Goal: Check status

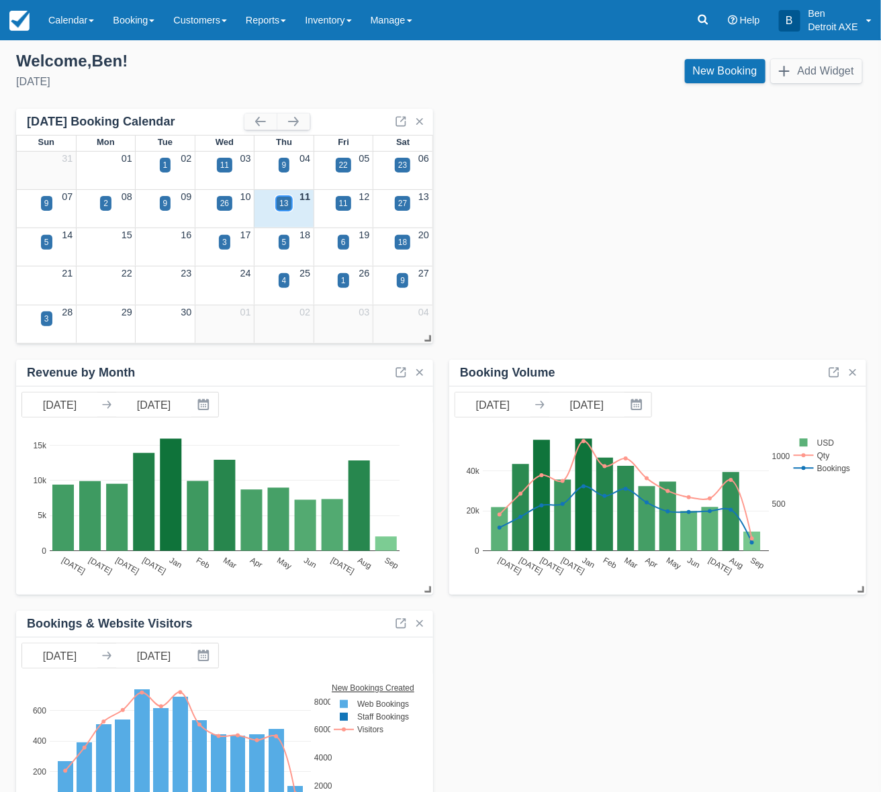
click at [279, 203] on div "13" at bounding box center [283, 203] width 9 height 12
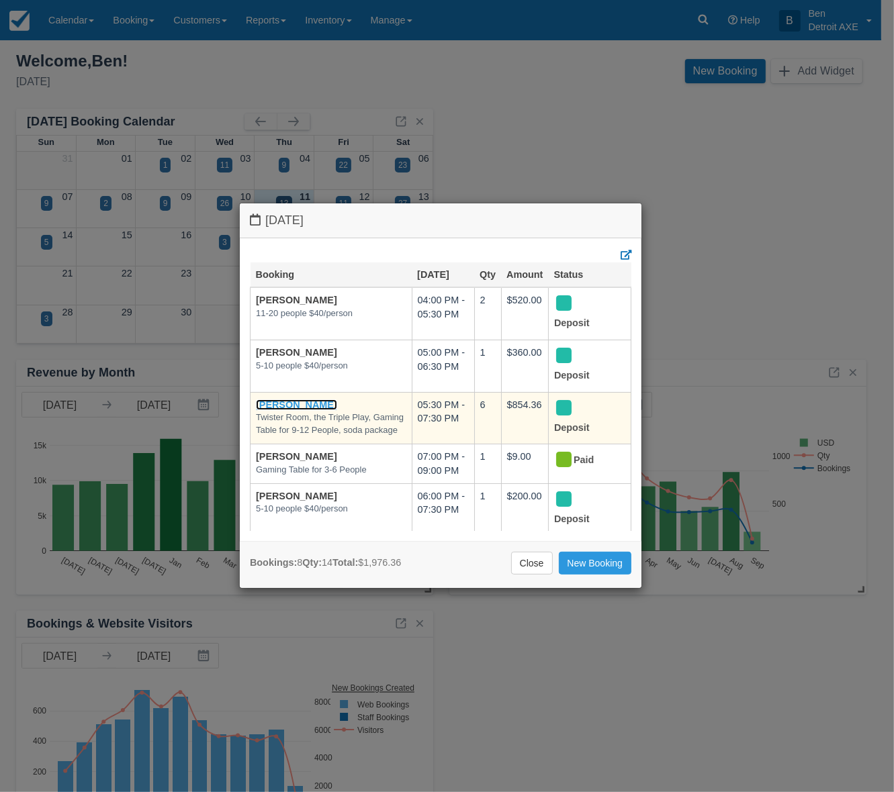
click at [287, 402] on link "[PERSON_NAME]" at bounding box center [296, 405] width 81 height 11
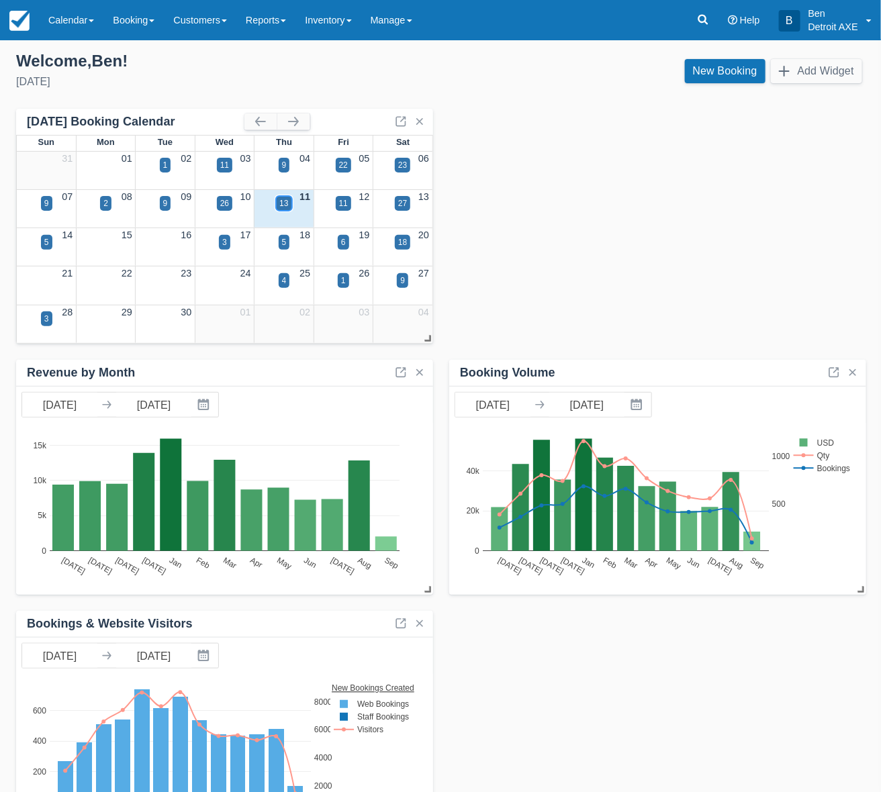
click at [283, 203] on div "13" at bounding box center [283, 203] width 9 height 12
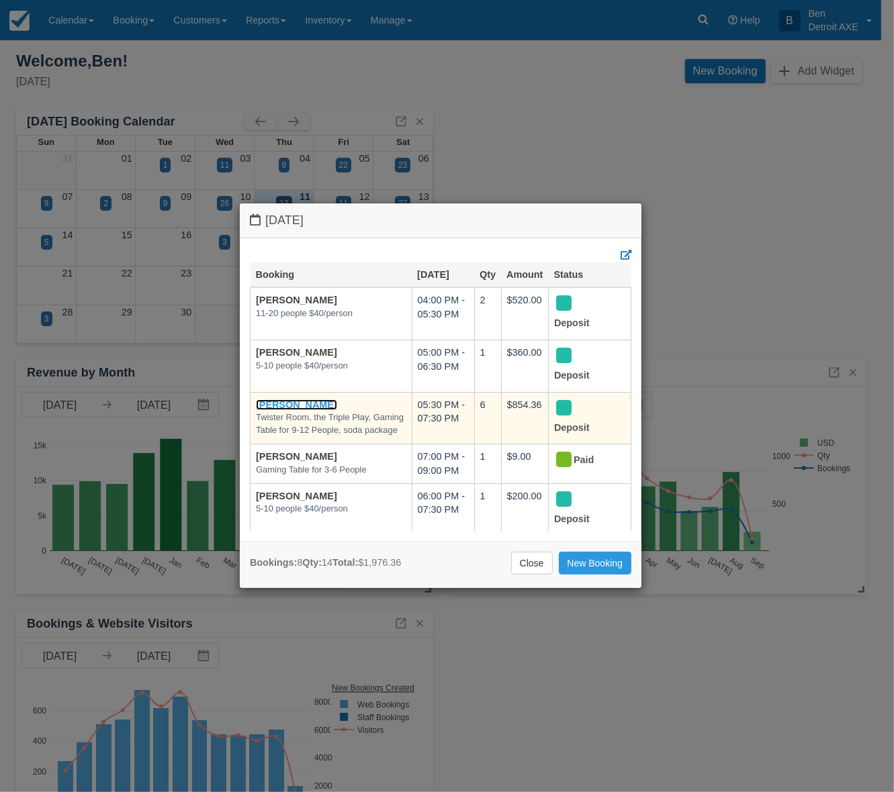
click at [292, 402] on link "[PERSON_NAME]" at bounding box center [296, 405] width 81 height 11
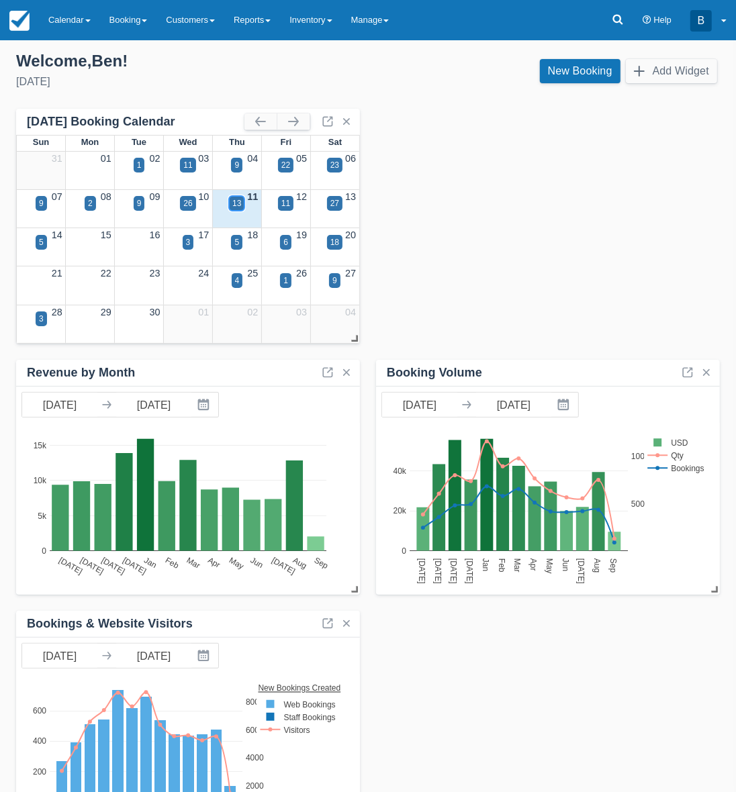
click at [230, 200] on div "13" at bounding box center [236, 203] width 15 height 15
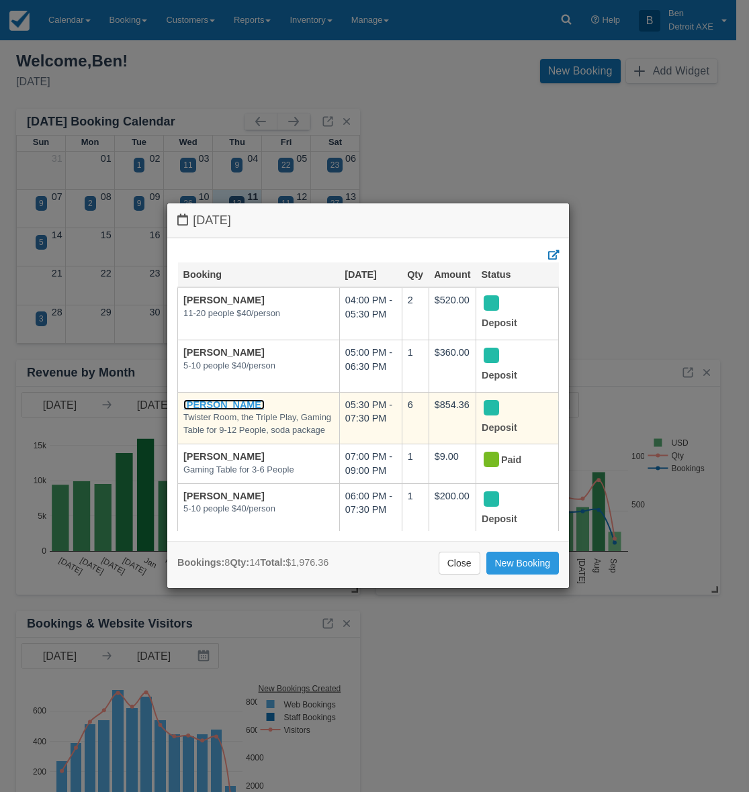
click at [189, 406] on link "[PERSON_NAME]" at bounding box center [223, 405] width 81 height 11
